Goal: Navigation & Orientation: Find specific page/section

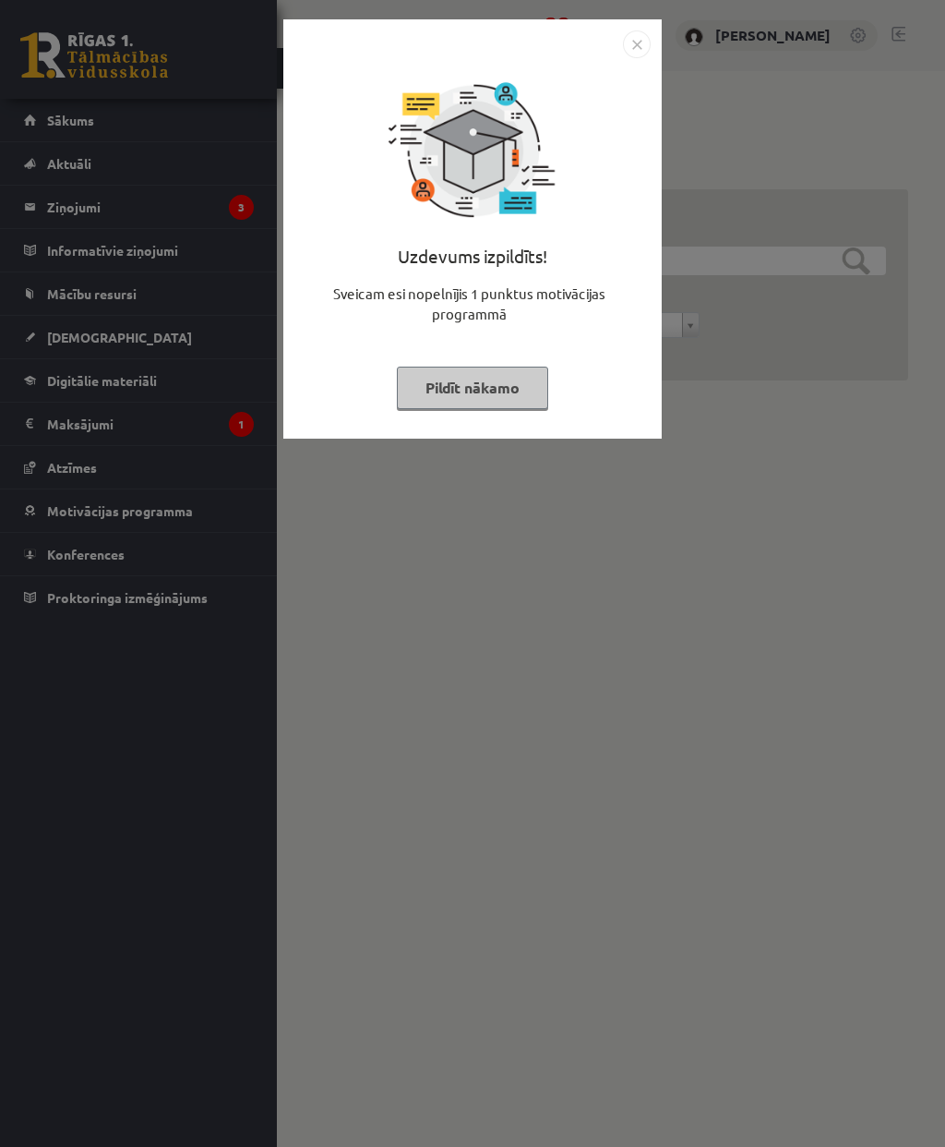
click at [645, 50] on img "Close" at bounding box center [637, 44] width 28 height 28
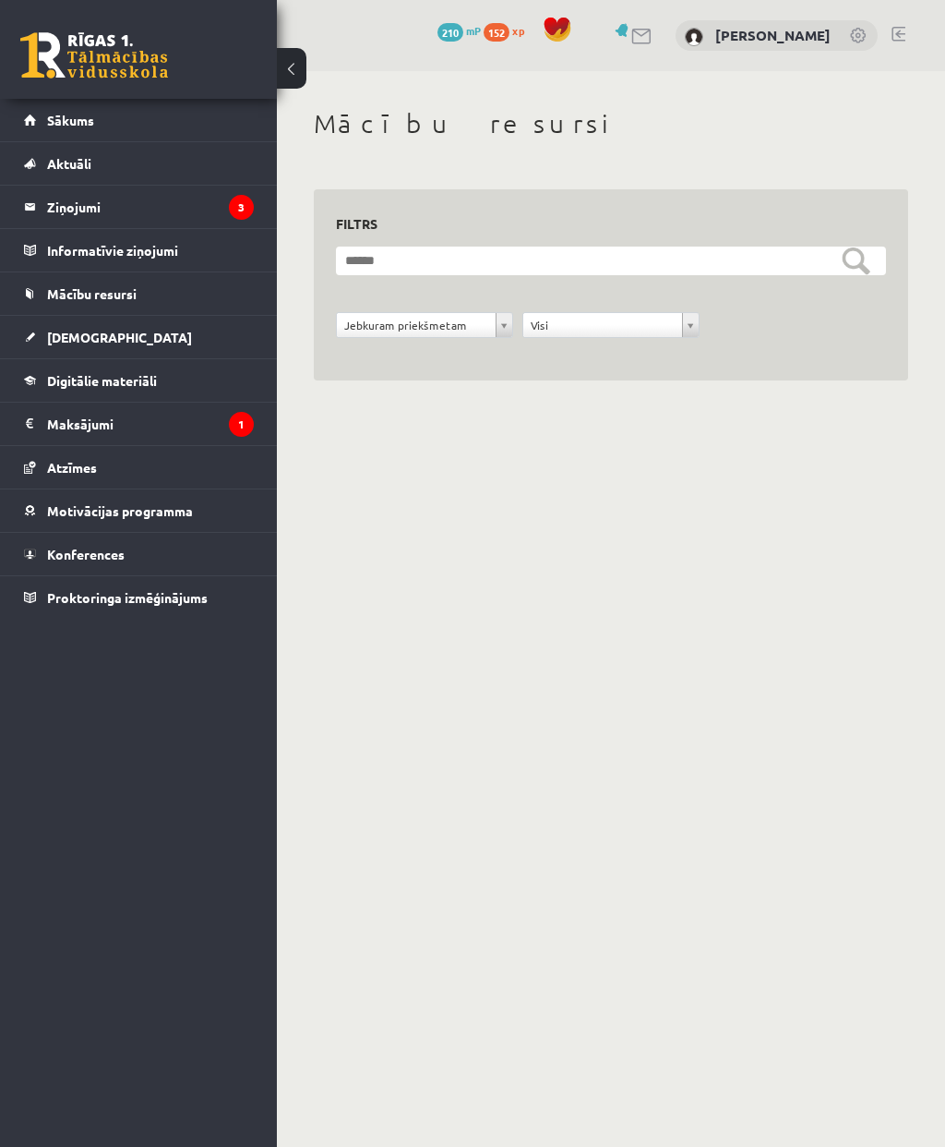
click at [59, 197] on legend "Ziņojumi 3" at bounding box center [150, 207] width 207 height 42
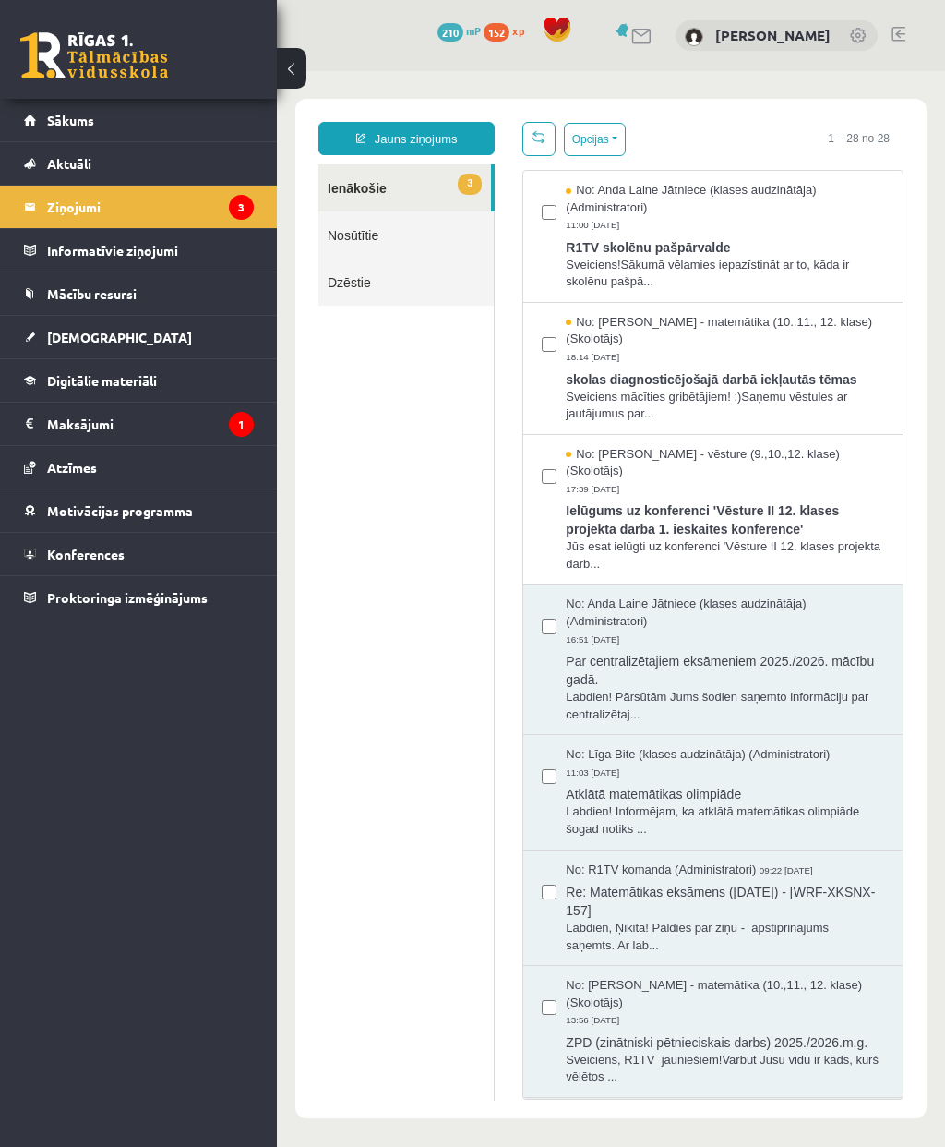
click at [776, 235] on span "R1TV skolēnu pašpārvalde" at bounding box center [725, 245] width 318 height 23
click at [811, 380] on span "skolas diagnosticējošajā darbā iekļautās tēmas" at bounding box center [725, 377] width 318 height 23
click at [850, 510] on span "Ielūgums uz konferenci 'Vēsture II 12. klases projekta darba 1. ieskaites konfe…" at bounding box center [725, 518] width 318 height 42
click at [79, 415] on legend "Maksājumi 1" at bounding box center [150, 423] width 207 height 42
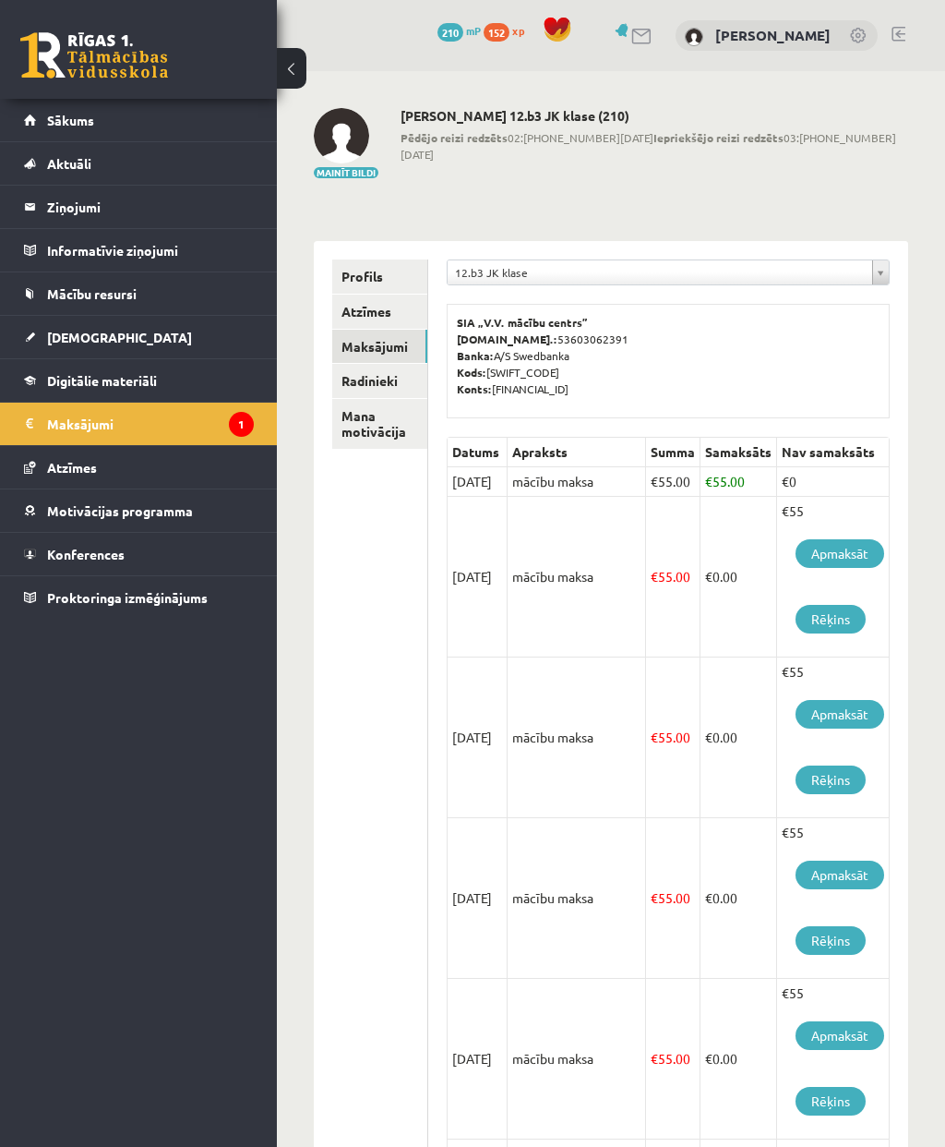
click at [32, 116] on link "Sākums" at bounding box center [139, 120] width 230 height 42
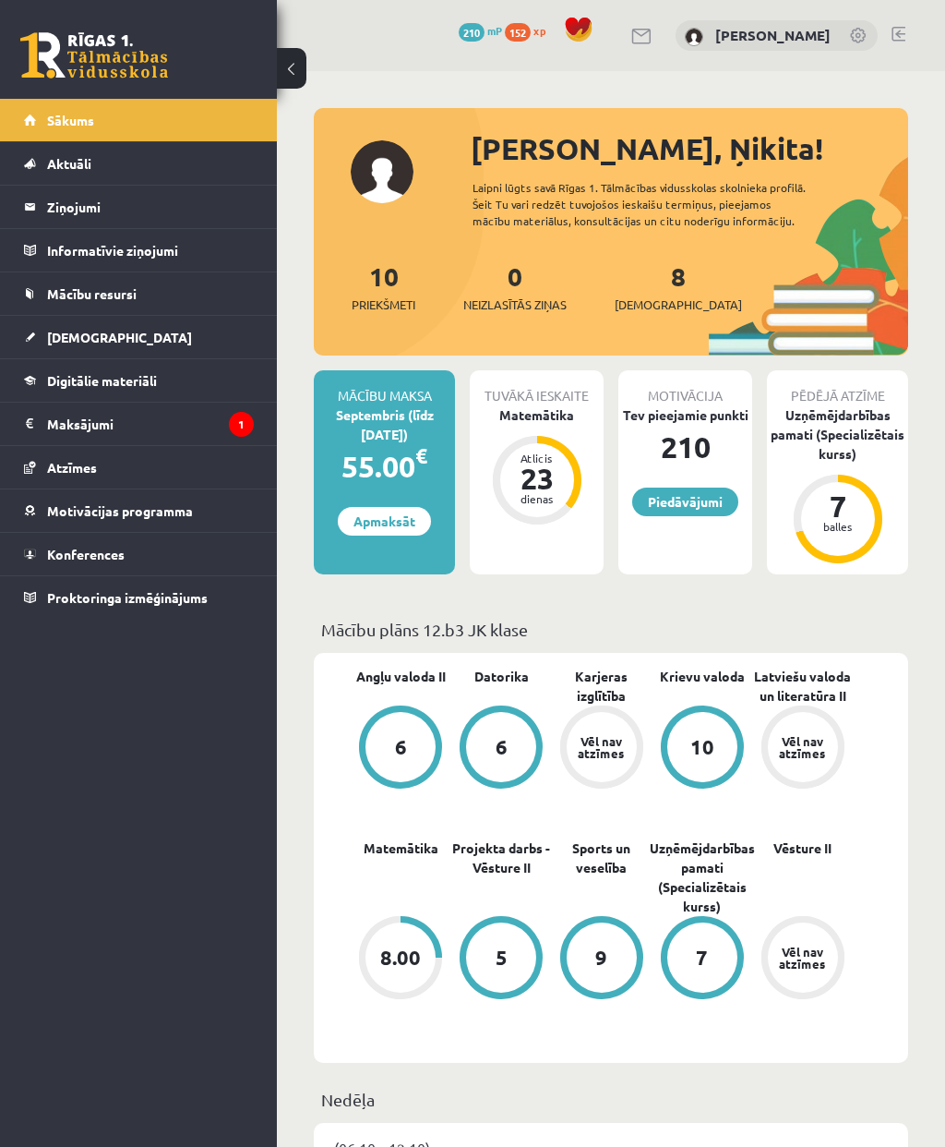
click at [51, 330] on span "[DEMOGRAPHIC_DATA]" at bounding box center [119, 337] width 145 height 17
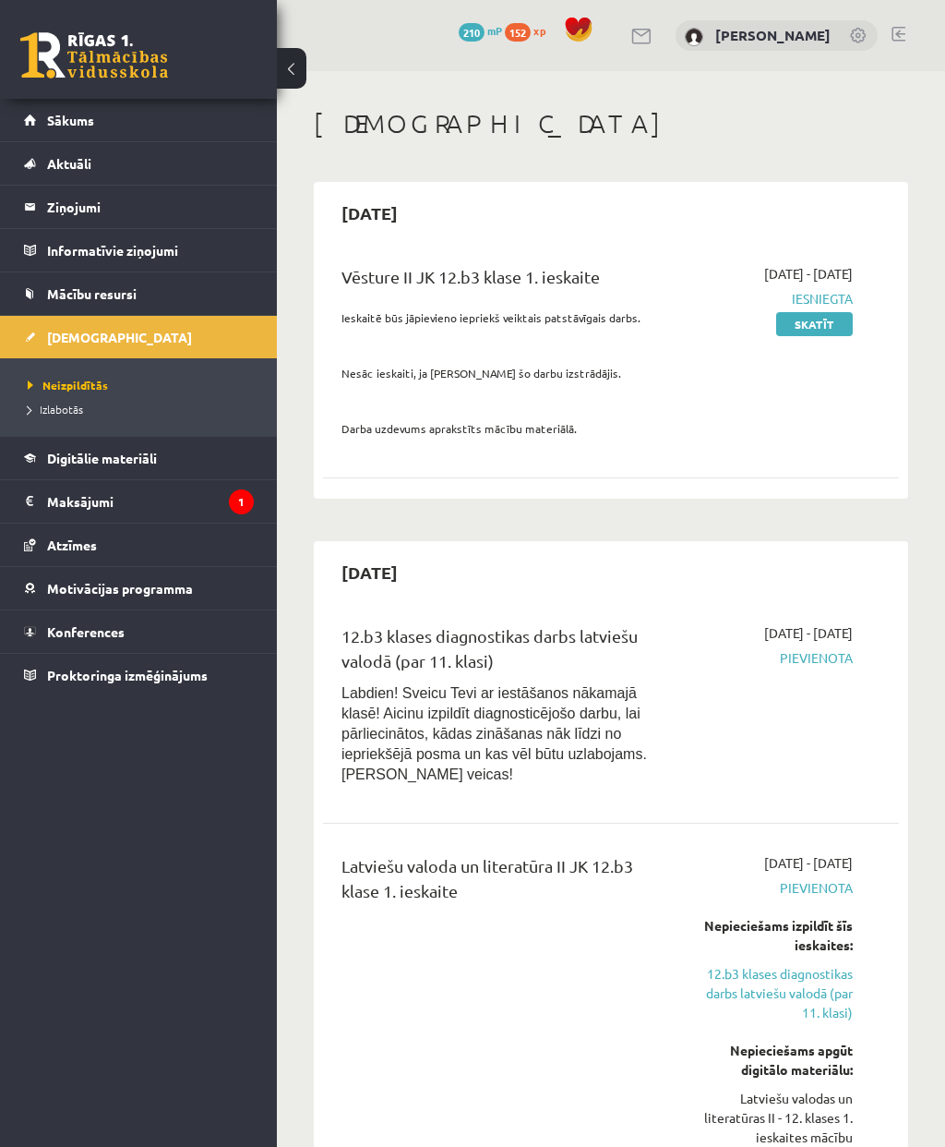
click at [49, 121] on span "Sākums" at bounding box center [70, 120] width 47 height 17
